Goal: Task Accomplishment & Management: Use online tool/utility

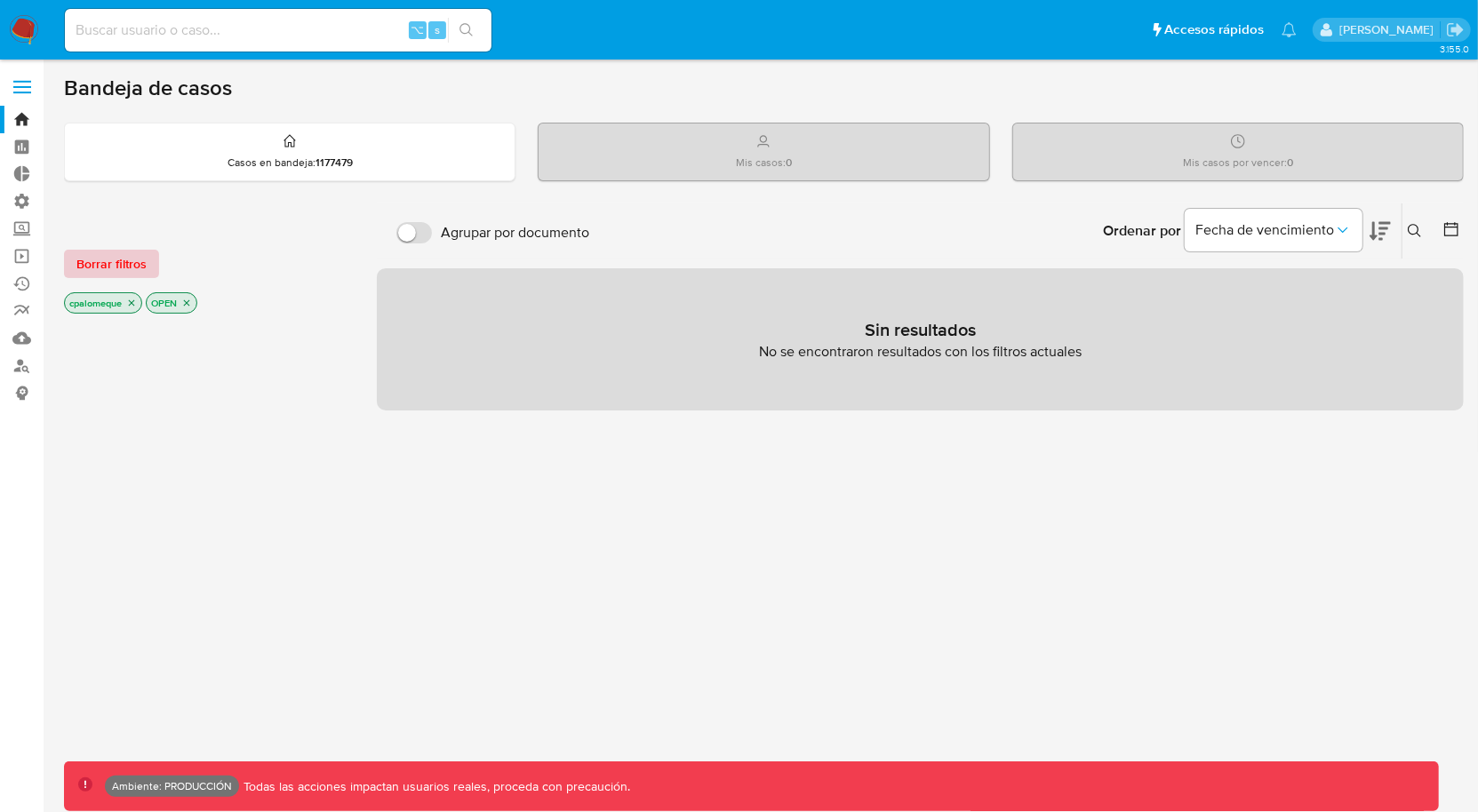
click at [143, 272] on span "Borrar filtros" at bounding box center [111, 263] width 71 height 25
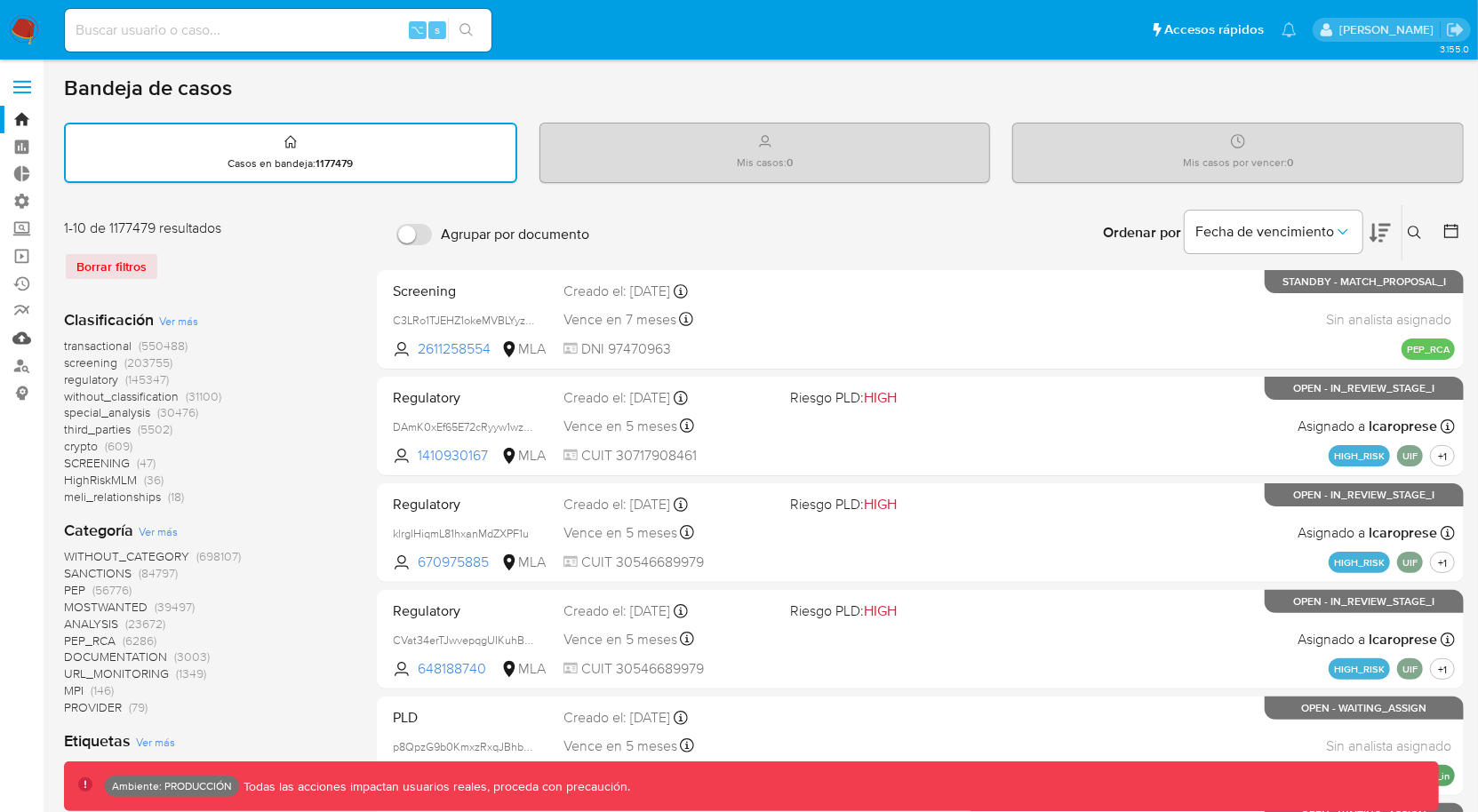
click at [23, 341] on link "Mulan" at bounding box center [105, 338] width 212 height 28
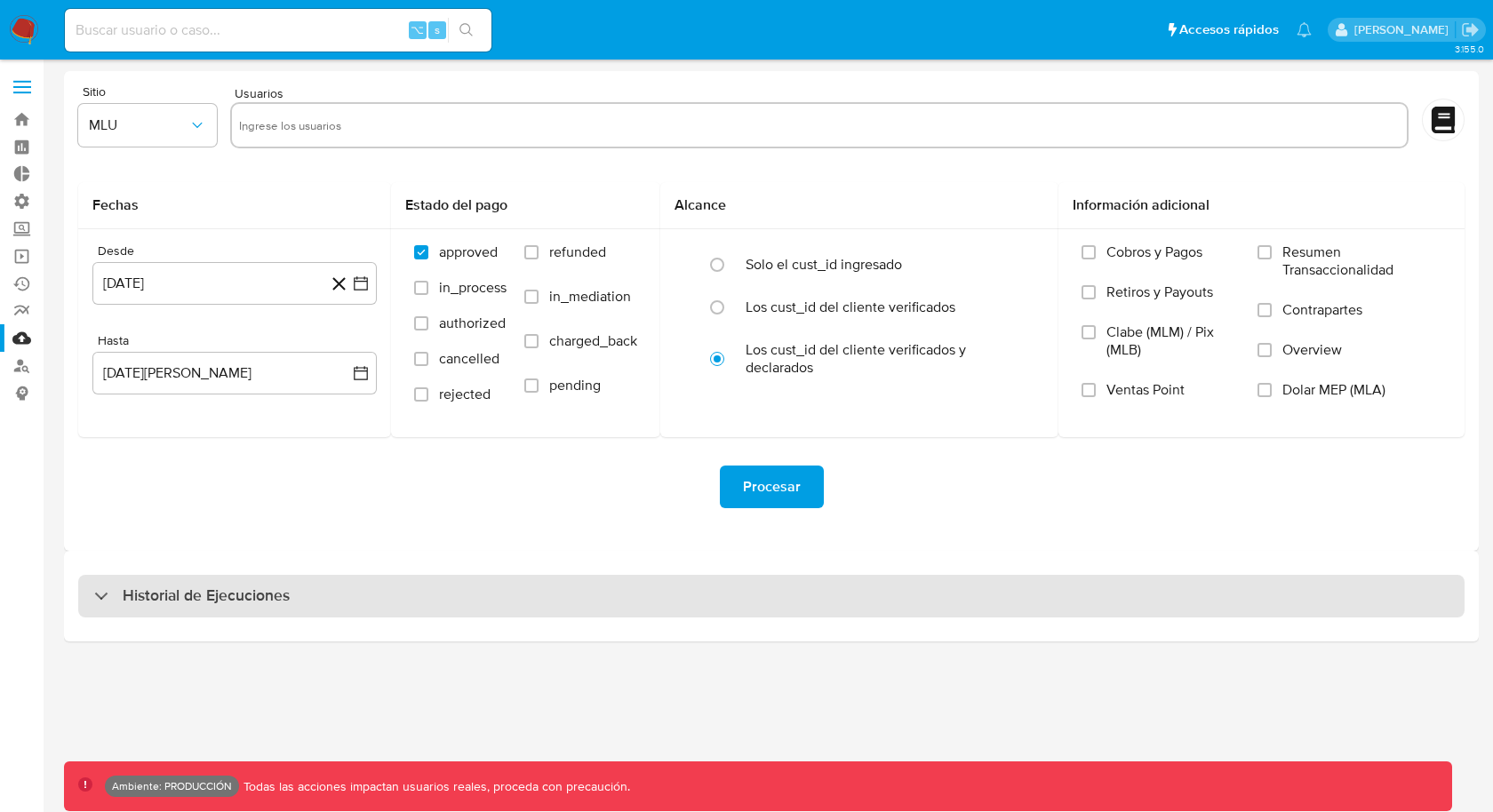
click at [95, 605] on div "Historial de Ejecuciones" at bounding box center [192, 595] width 196 height 21
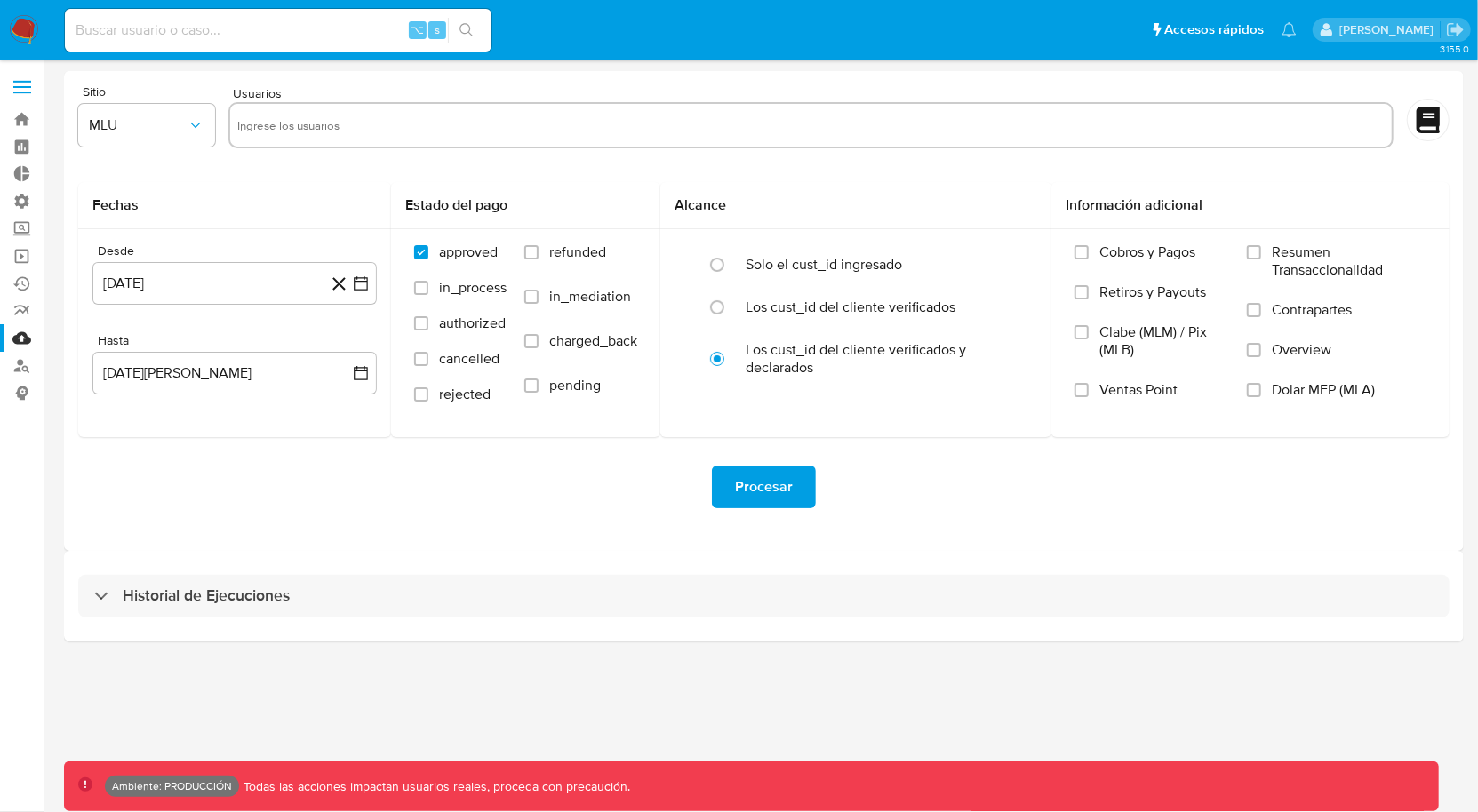
select select "10"
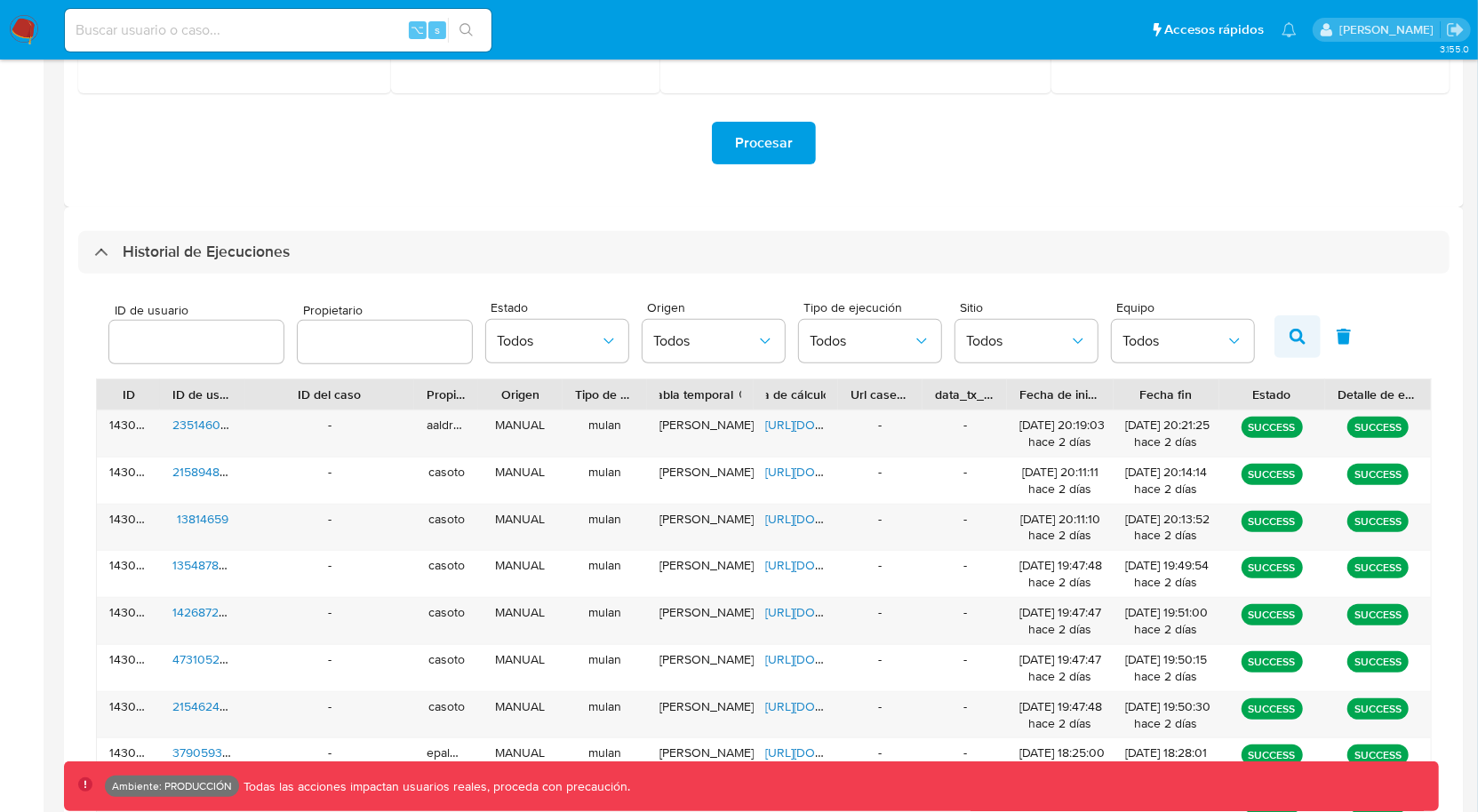
scroll to position [345, 0]
click at [550, 348] on span "Todos" at bounding box center [549, 341] width 103 height 18
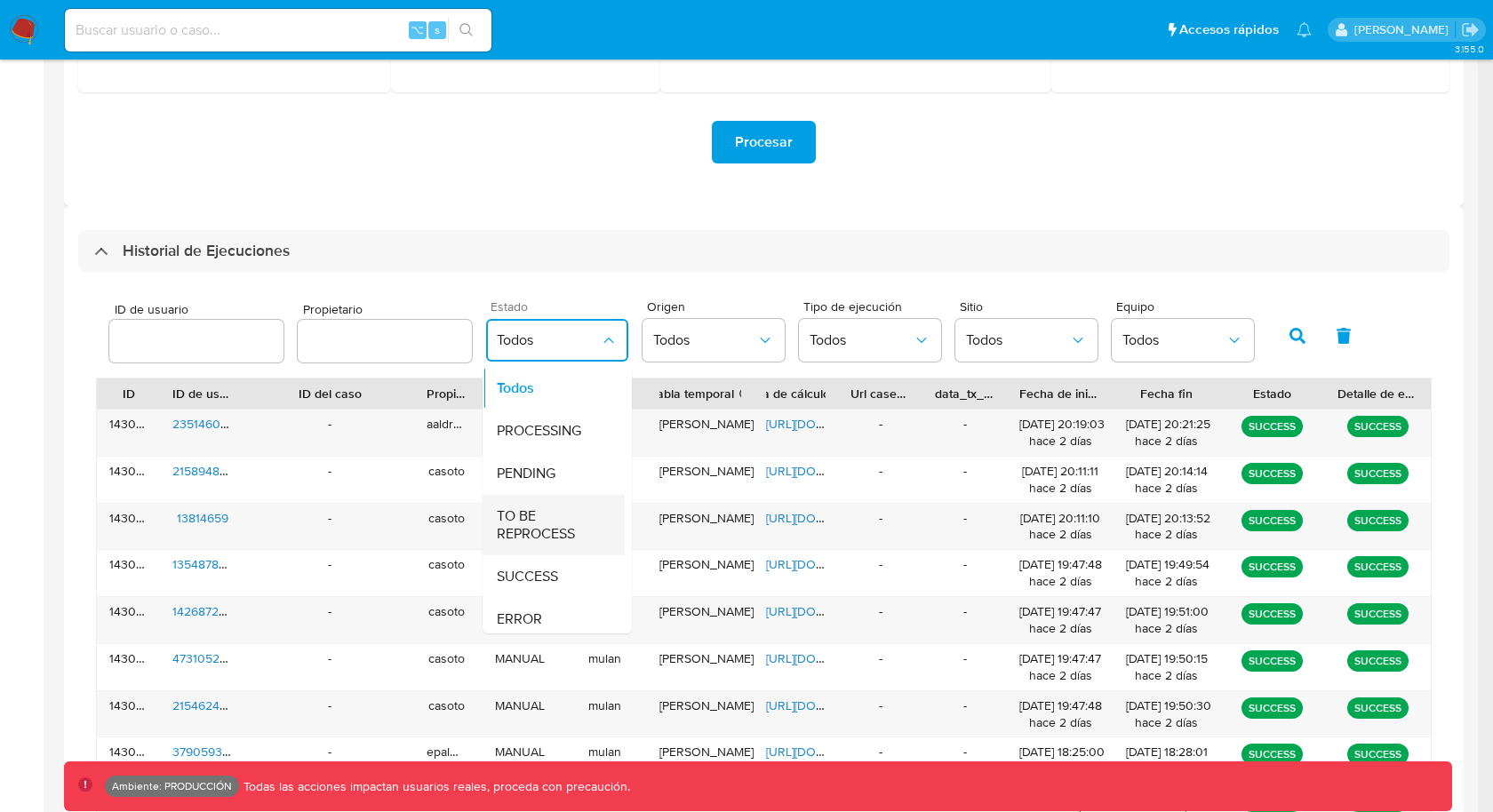
click at [531, 525] on span "TO BE REPROCESS" at bounding box center [549, 526] width 103 height 36
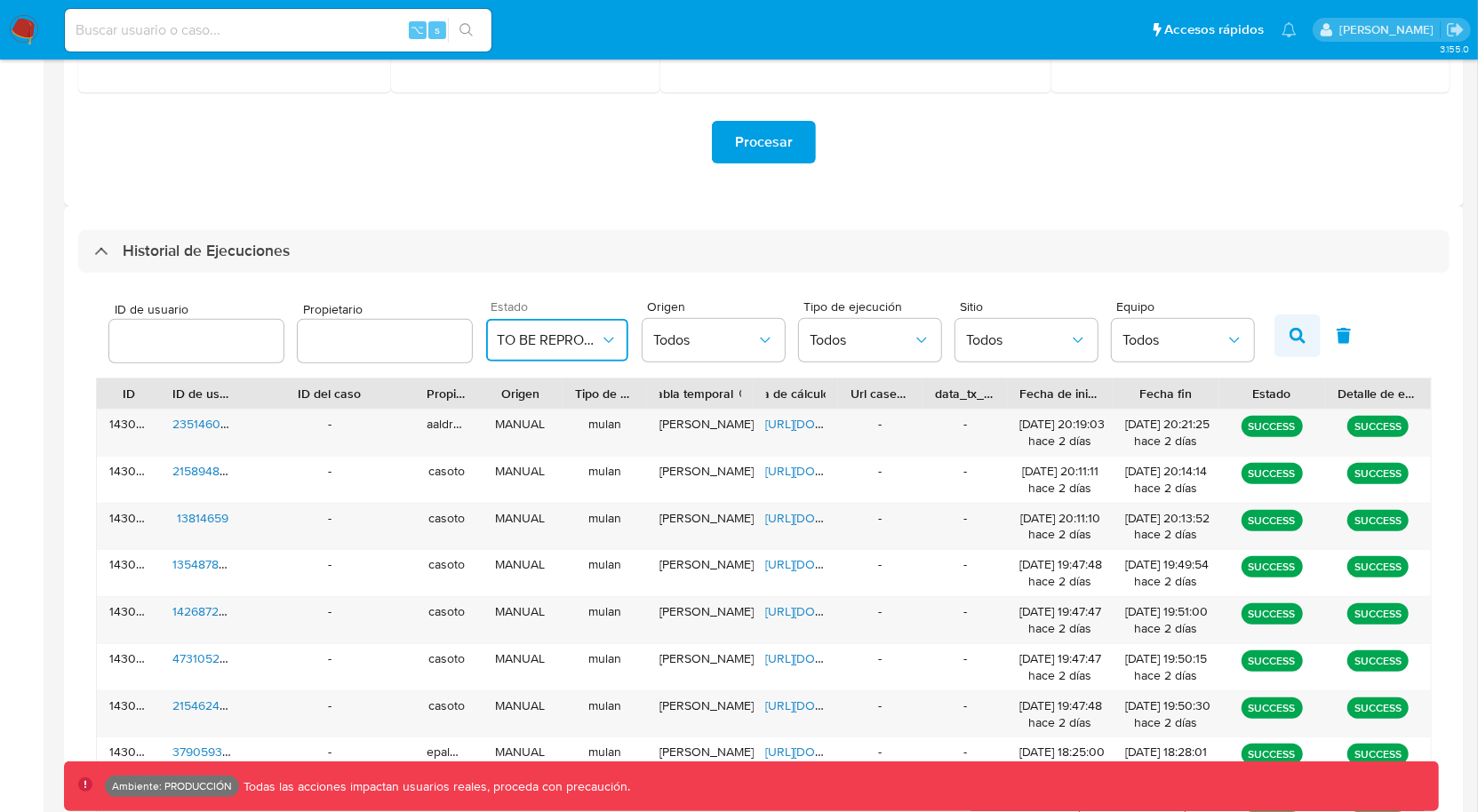
click at [1290, 337] on icon "button" at bounding box center [1298, 336] width 16 height 16
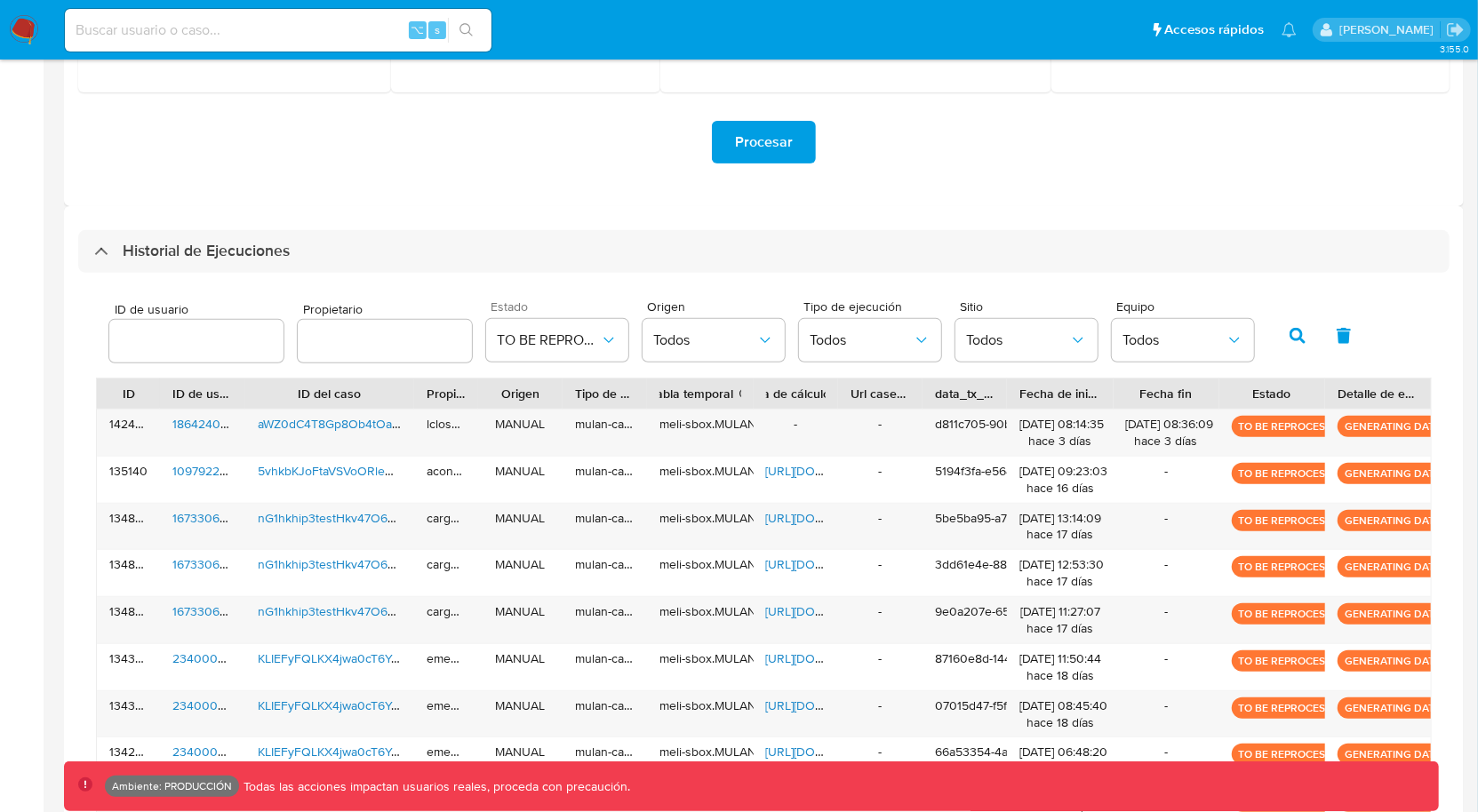
drag, startPoint x: 1411, startPoint y: 424, endPoint x: 1479, endPoint y: 423, distance: 68.0
click at [1478, 423] on html "Pausado Ver notificaciones ⌥ s Accesos rápidos Presiona las siguientes teclas p…" at bounding box center [739, 317] width 1478 height 1325
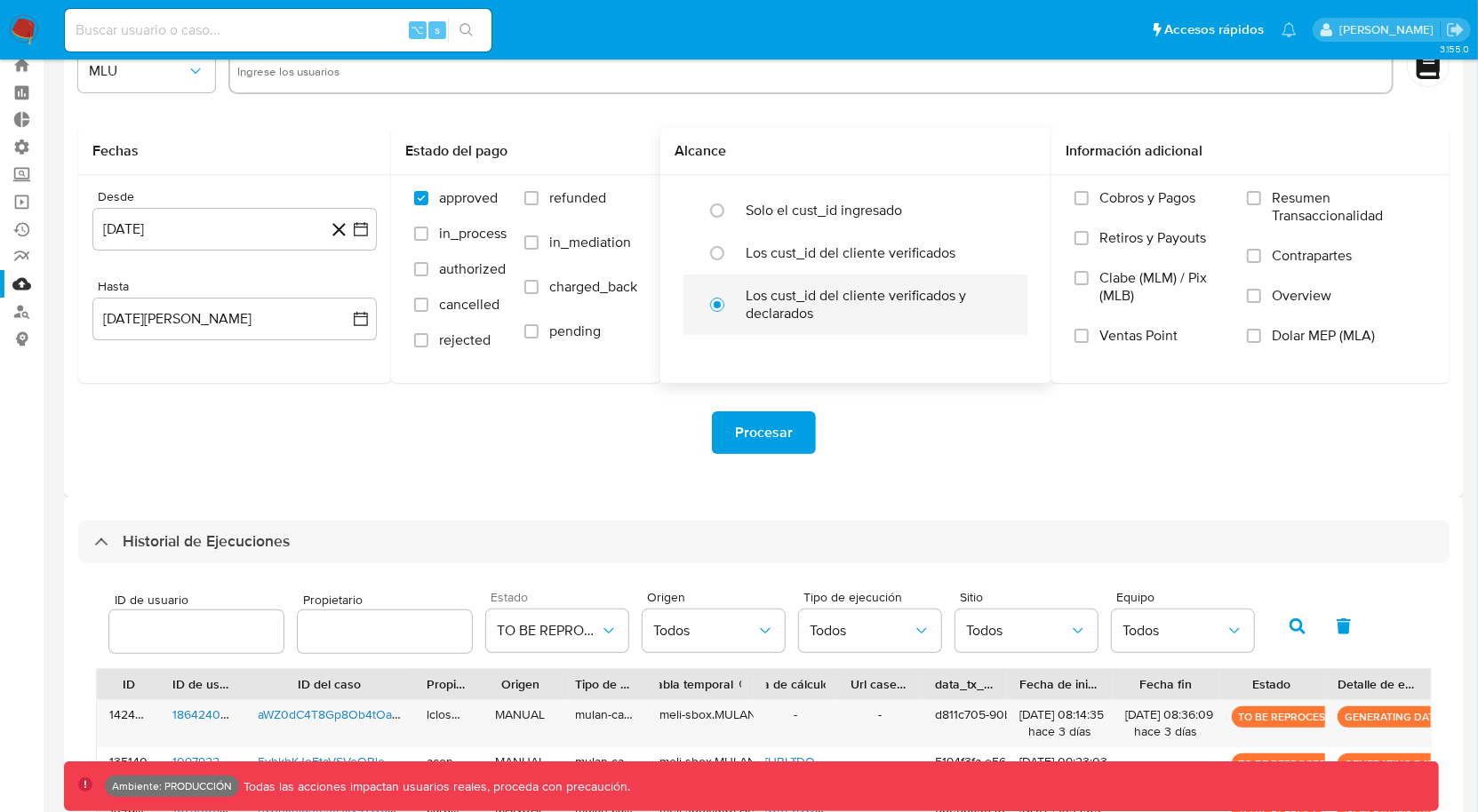
scroll to position [0, 0]
